Goal: Information Seeking & Learning: Learn about a topic

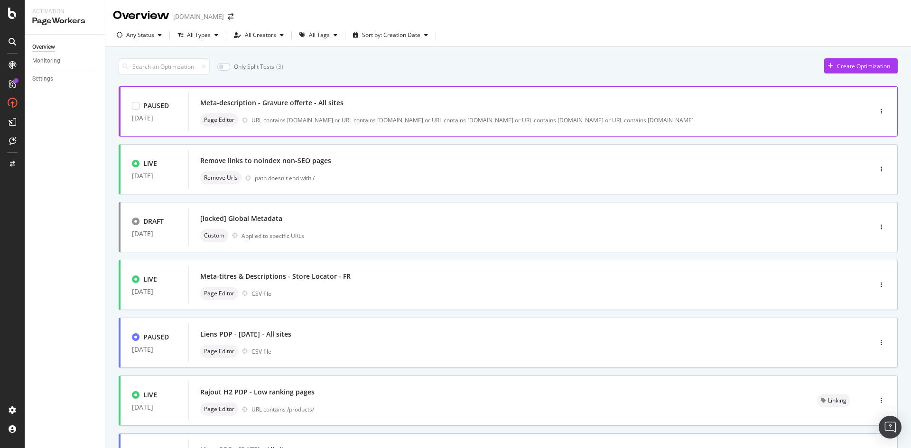
click at [625, 103] on div "Meta-description - Gravure offerte - All sites" at bounding box center [515, 102] width 631 height 13
